Goal: Find specific page/section: Find specific page/section

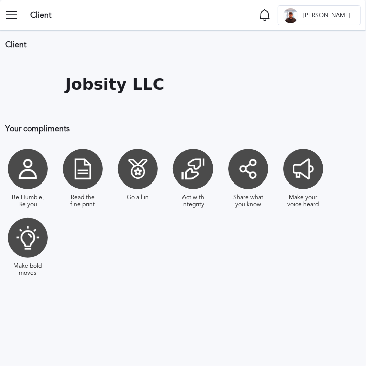
click at [15, 16] on icon at bounding box center [15, 15] width 20 height 20
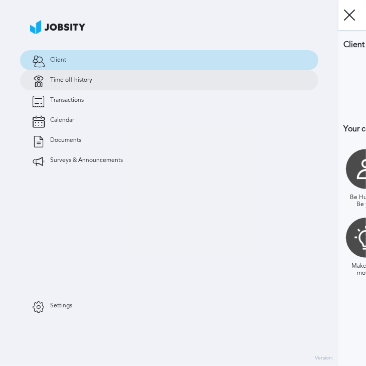
click at [64, 80] on span "Time off history" at bounding box center [71, 80] width 42 height 7
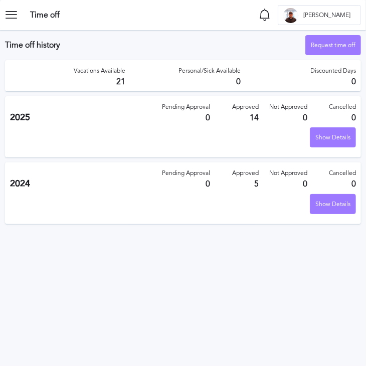
click at [15, 11] on icon at bounding box center [15, 15] width 20 height 20
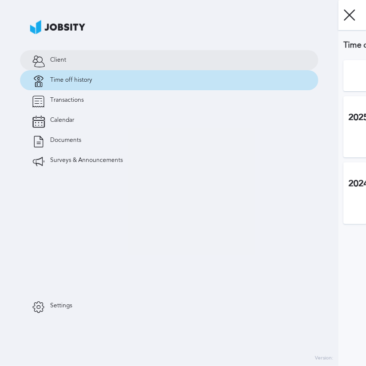
click at [82, 64] on link "Client" at bounding box center [169, 60] width 298 height 20
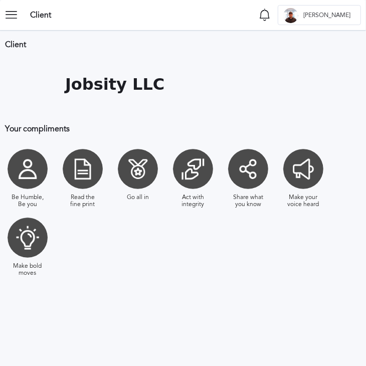
click at [10, 20] on icon at bounding box center [15, 15] width 20 height 20
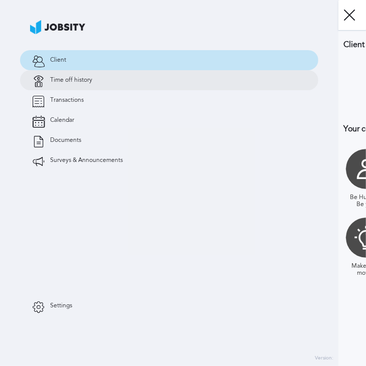
click at [61, 78] on span "Time off history" at bounding box center [71, 80] width 42 height 7
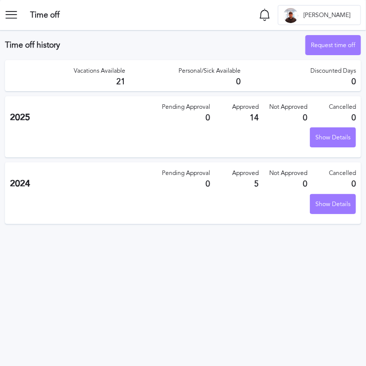
drag, startPoint x: 25, startPoint y: 21, endPoint x: 17, endPoint y: 20, distance: 8.6
click at [24, 21] on section "Time off Notifications [PERSON_NAME] all as seen No notifications to show ... G…" at bounding box center [183, 15] width 366 height 30
click at [16, 19] on icon at bounding box center [15, 15] width 20 height 20
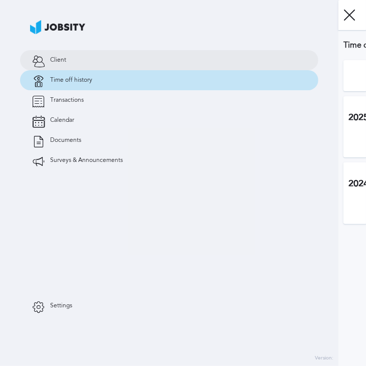
click at [44, 50] on link "Client" at bounding box center [169, 60] width 298 height 20
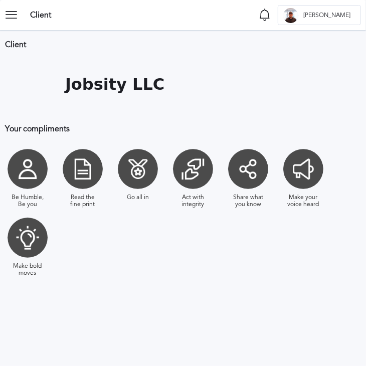
click at [17, 14] on icon at bounding box center [15, 15] width 20 height 20
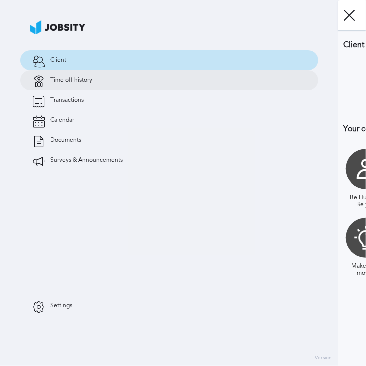
click at [101, 82] on link "Time off history" at bounding box center [169, 80] width 298 height 20
